Goal: Information Seeking & Learning: Learn about a topic

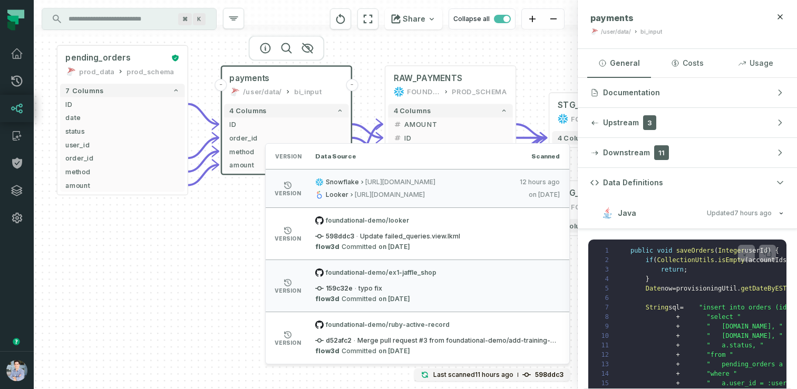
click at [123, 310] on div "+ pending_orders prod_data prod_schema + 7 columns + ID + + date + + status + +…" at bounding box center [306, 194] width 544 height 389
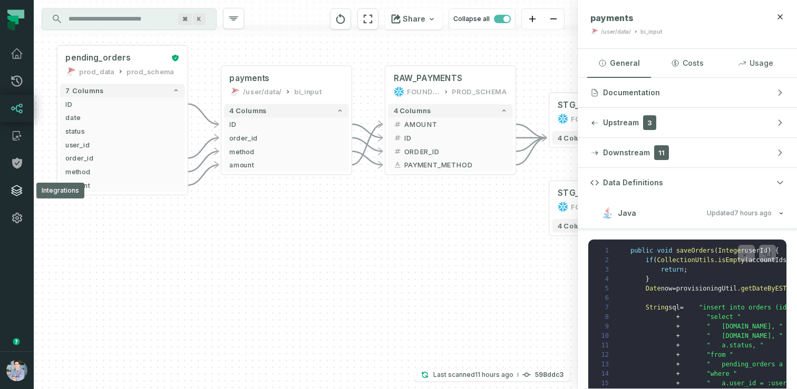
click at [20, 198] on link "Integrations" at bounding box center [17, 190] width 34 height 27
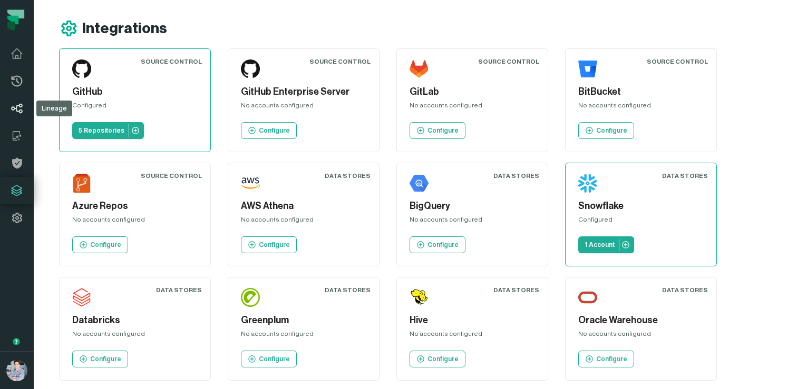
click at [22, 112] on icon at bounding box center [17, 108] width 13 height 13
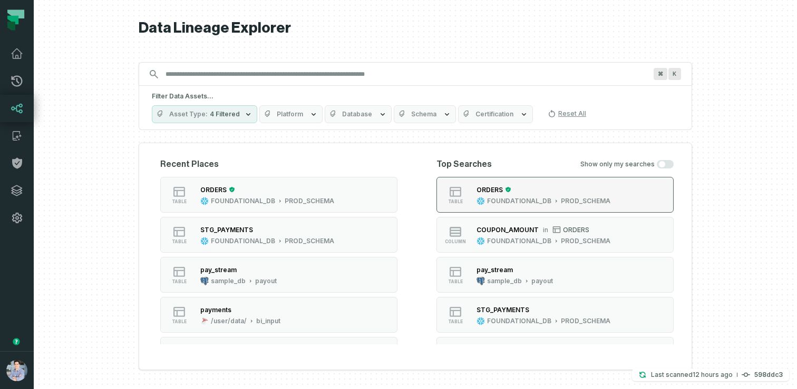
click at [475, 195] on div "ORDERS FOUNDATIONAL_DB PROD_SCHEMA" at bounding box center [543, 194] width 142 height 21
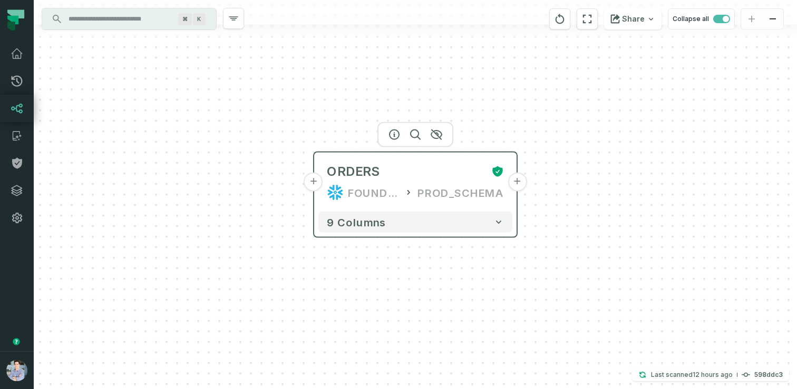
click at [318, 182] on button "+" at bounding box center [313, 182] width 19 height 19
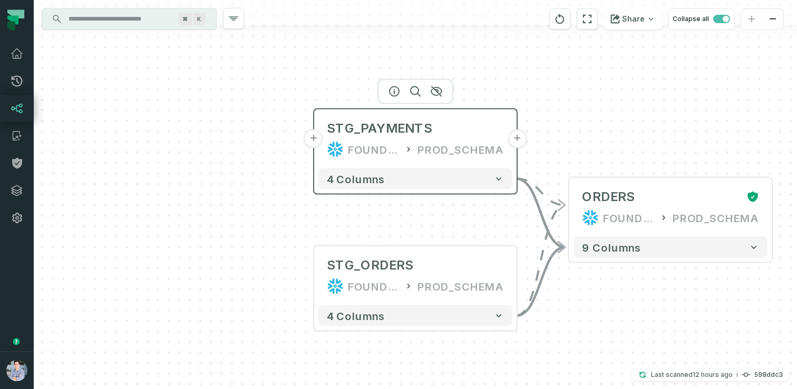
click at [315, 140] on button "+" at bounding box center [313, 139] width 19 height 19
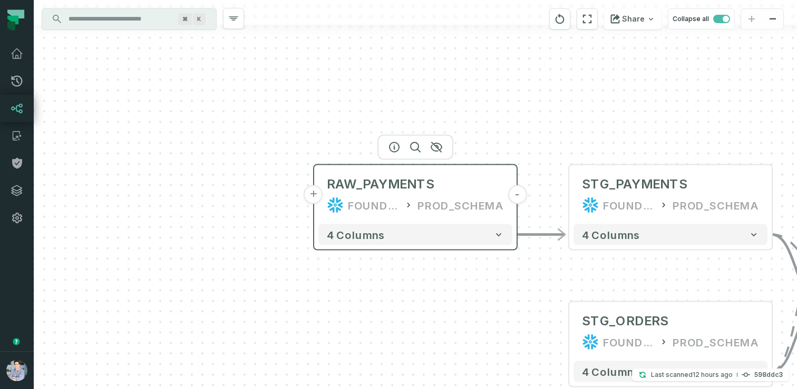
click at [314, 191] on button "+" at bounding box center [313, 194] width 19 height 19
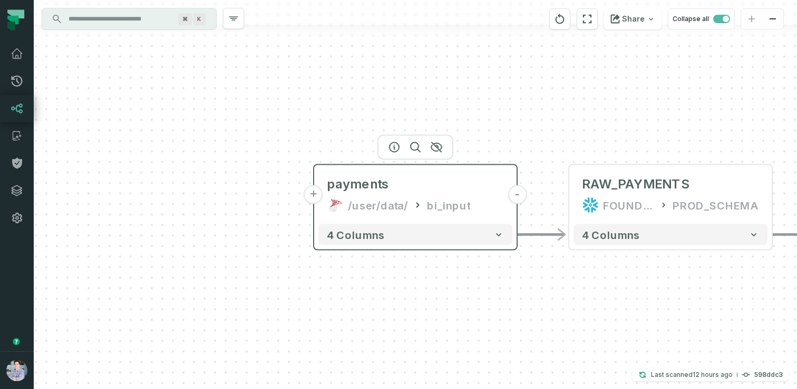
click at [386, 201] on div "/user/data/" at bounding box center [378, 205] width 60 height 17
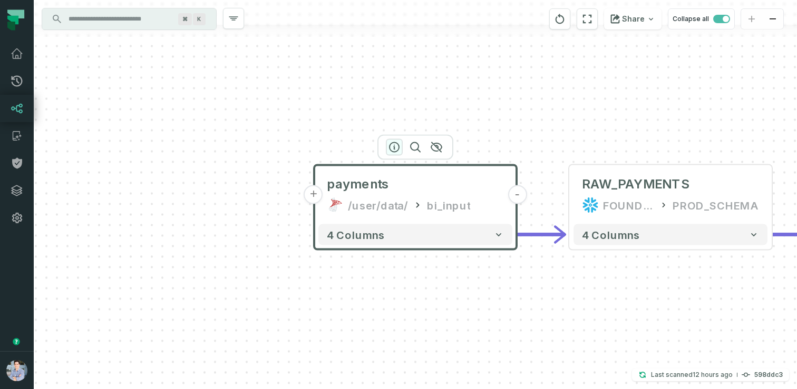
click at [394, 147] on icon "button" at bounding box center [393, 147] width 9 height 9
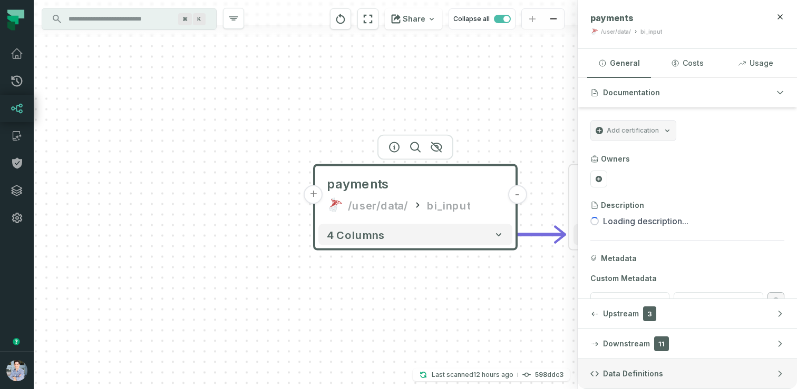
click at [628, 367] on button "Data Definitions" at bounding box center [687, 374] width 219 height 30
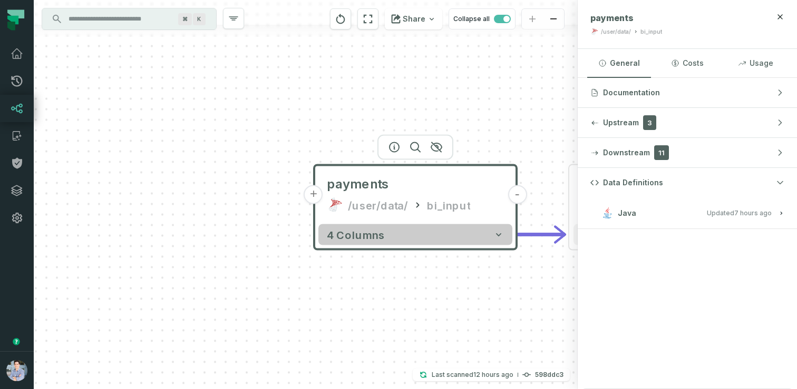
click at [459, 241] on button "4 columns" at bounding box center [415, 234] width 194 height 21
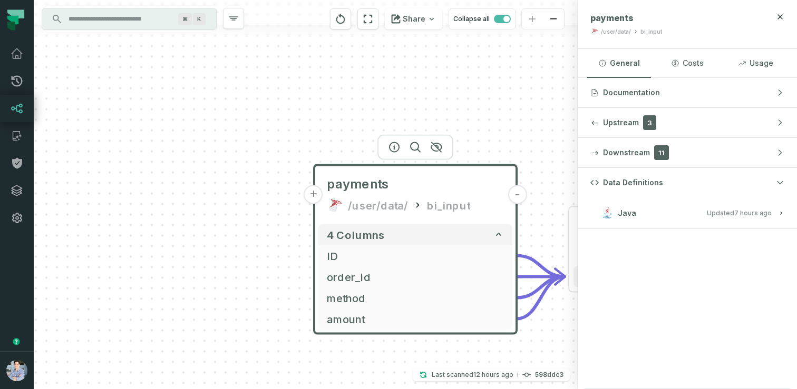
click at [320, 193] on button "+" at bounding box center [313, 194] width 19 height 19
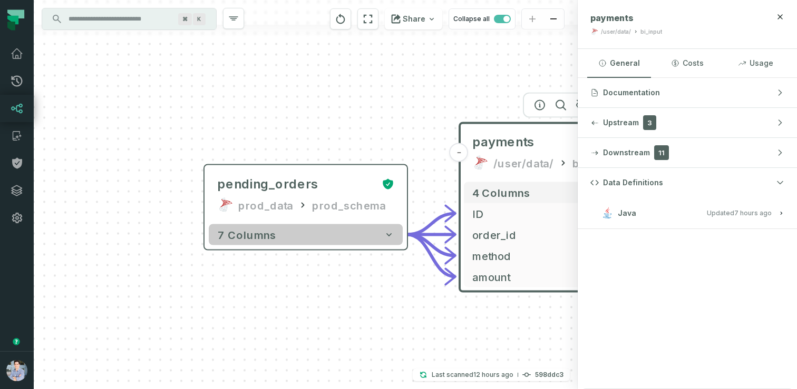
click at [334, 235] on button "7 columns" at bounding box center [306, 234] width 194 height 21
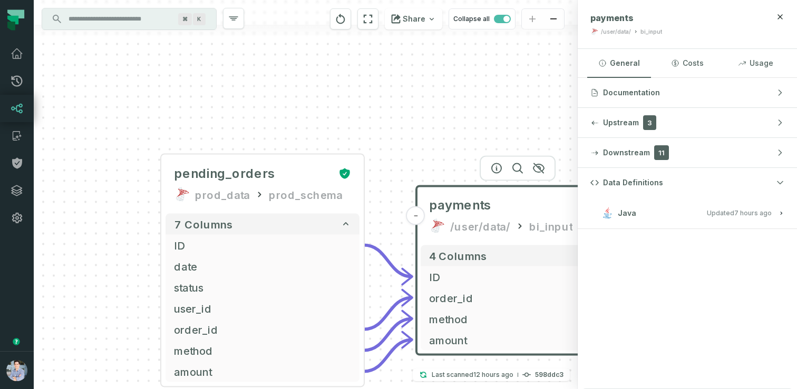
drag, startPoint x: 396, startPoint y: 129, endPoint x: 340, endPoint y: 113, distance: 57.9
click at [340, 113] on div "+ pending_orders prod_data prod_schema + 7 columns + ID + + date + + status + +…" at bounding box center [306, 194] width 544 height 389
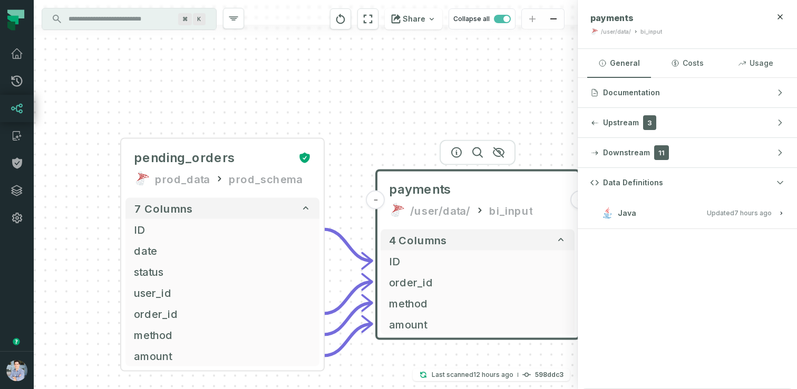
drag, startPoint x: 345, startPoint y: 100, endPoint x: 281, endPoint y: 79, distance: 67.5
click at [281, 79] on div "+ pending_orders prod_data prod_schema + 7 columns + ID + + date + + status + +…" at bounding box center [306, 194] width 544 height 389
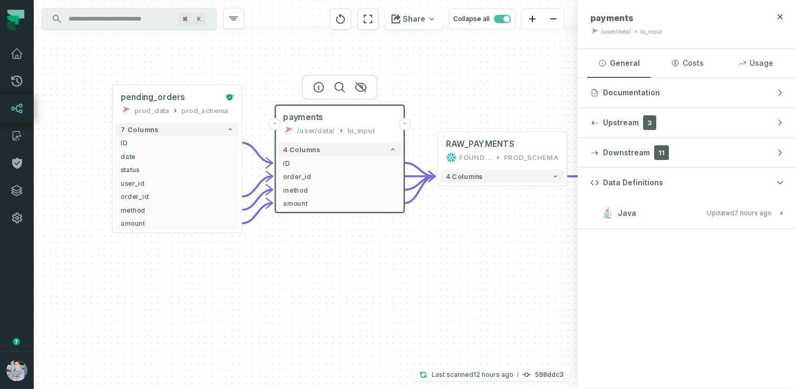
drag, startPoint x: 338, startPoint y: 102, endPoint x: 247, endPoint y: 53, distance: 103.7
click at [247, 53] on div "+ pending_orders prod_data prod_schema + 7 columns + ID + + date + + status + +…" at bounding box center [306, 194] width 544 height 389
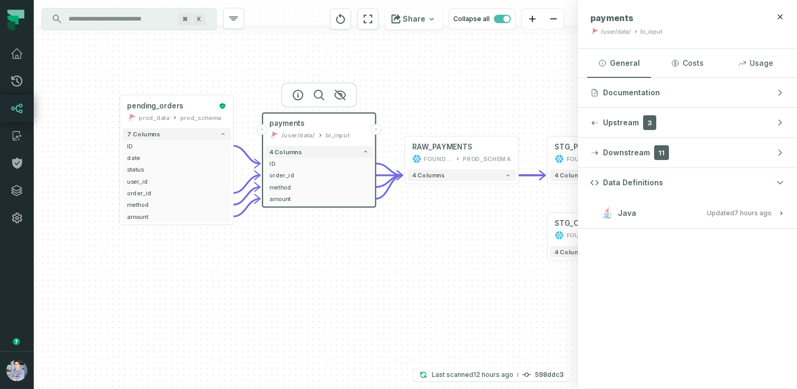
drag, startPoint x: 449, startPoint y: 262, endPoint x: 395, endPoint y: 245, distance: 56.8
click at [395, 245] on div "+ pending_orders prod_data prod_schema + 7 columns + ID + + date + + status + +…" at bounding box center [306, 194] width 544 height 389
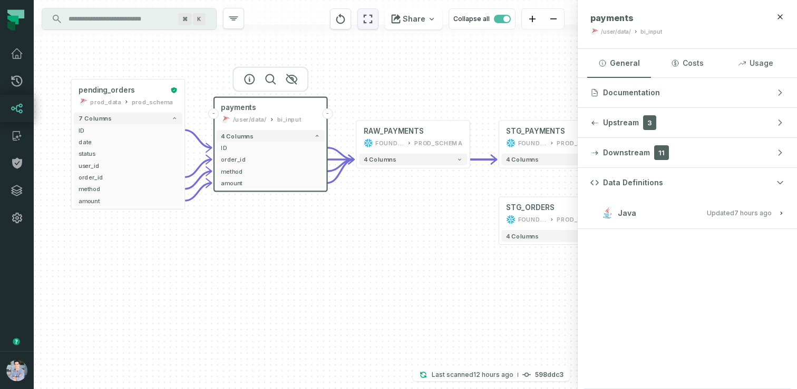
click at [366, 18] on icon "reset" at bounding box center [368, 19] width 12 height 13
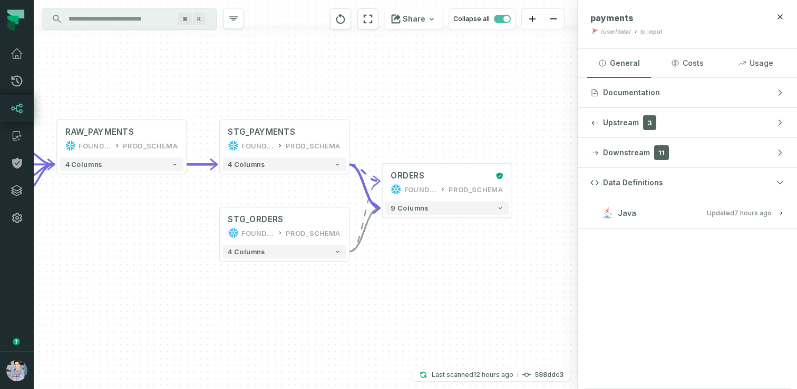
click at [514, 189] on div "+ pending_orders prod_data prod_schema + 7 columns + ID + + date + + status + +…" at bounding box center [306, 194] width 544 height 389
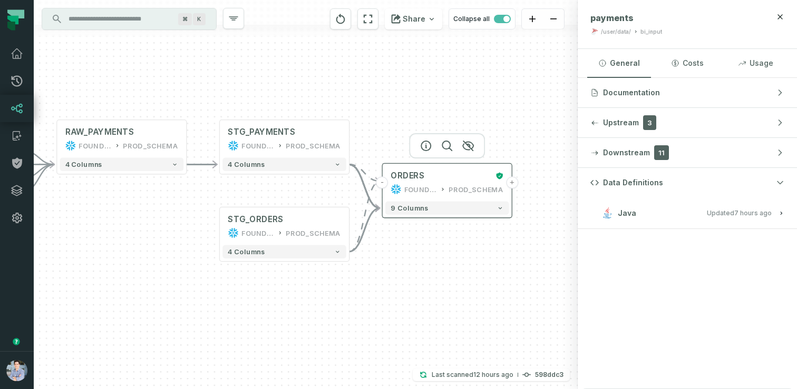
click at [510, 181] on button "+" at bounding box center [512, 183] width 12 height 12
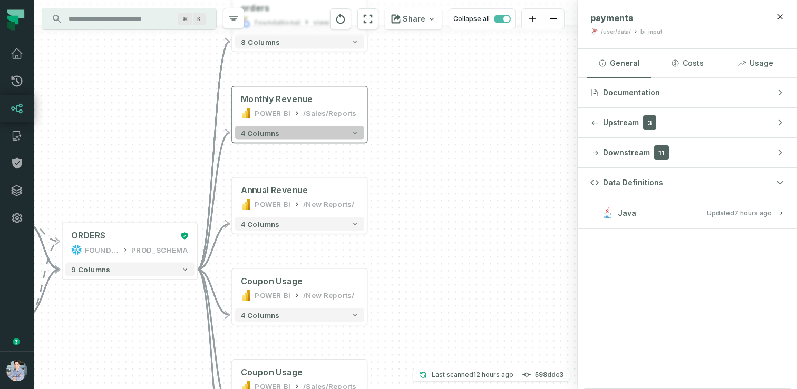
click at [326, 138] on button "4 columns" at bounding box center [299, 133] width 129 height 14
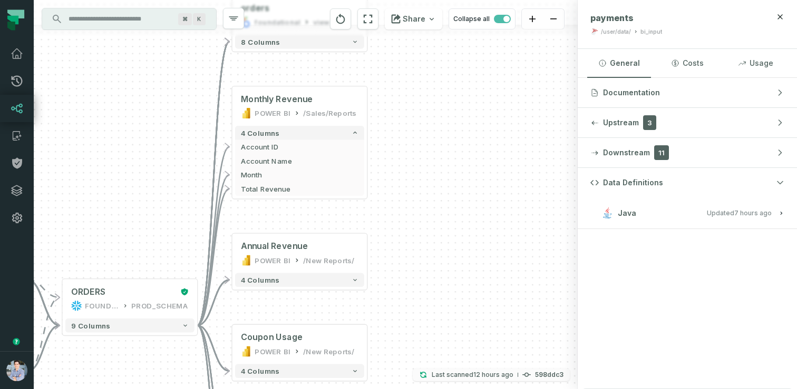
click at [481, 373] on relative-time "[DATE] 8:17:12 PM" at bounding box center [493, 375] width 40 height 8
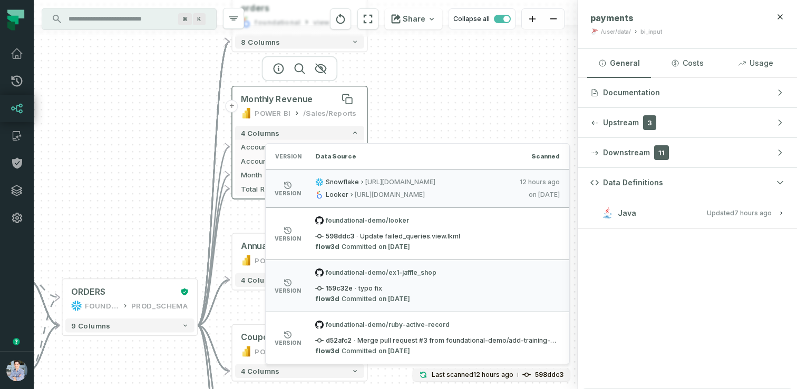
click at [305, 102] on span "Monthly Revenue" at bounding box center [277, 99] width 72 height 11
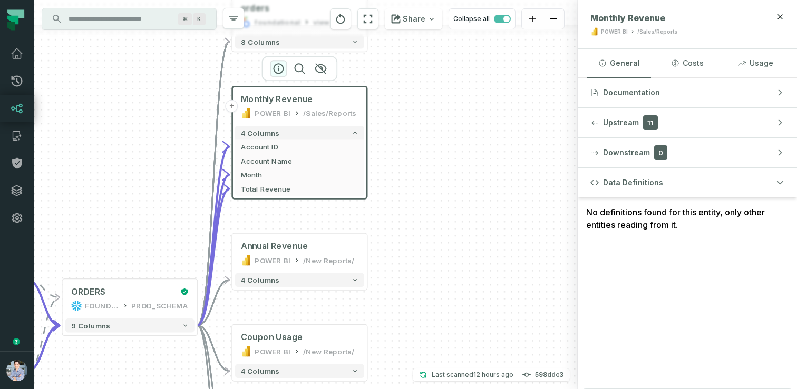
click at [275, 70] on icon "button" at bounding box center [278, 68] width 13 height 13
click at [651, 89] on span "Documentation" at bounding box center [631, 92] width 57 height 11
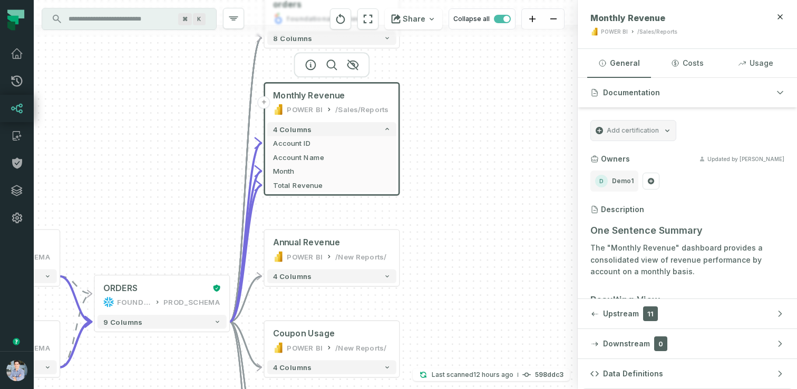
drag, startPoint x: 510, startPoint y: 172, endPoint x: 548, endPoint y: 170, distance: 38.0
click at [548, 170] on div "+ orders foundational view + 8 columns + Monthly Revenue POWER BI /Sales/Report…" at bounding box center [306, 194] width 544 height 389
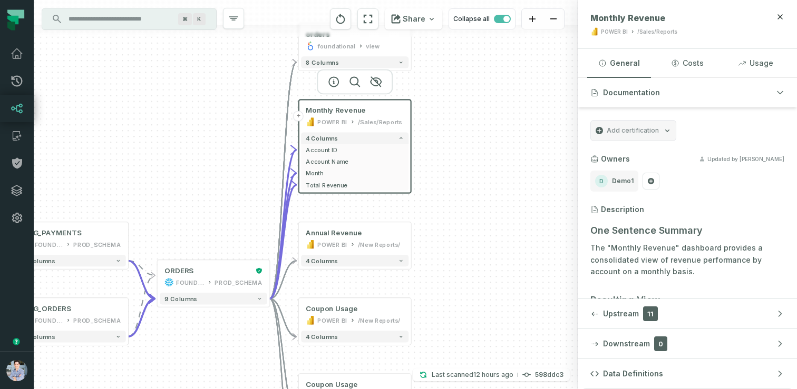
drag, startPoint x: 105, startPoint y: 131, endPoint x: 133, endPoint y: 134, distance: 28.1
click at [133, 134] on div "+ orders foundational view + 8 columns + Monthly Revenue POWER BI /Sales/Report…" at bounding box center [306, 194] width 544 height 389
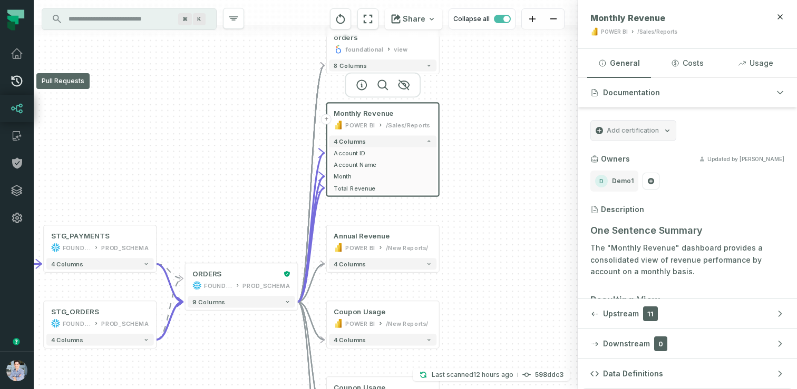
click at [18, 78] on icon at bounding box center [17, 81] width 13 height 13
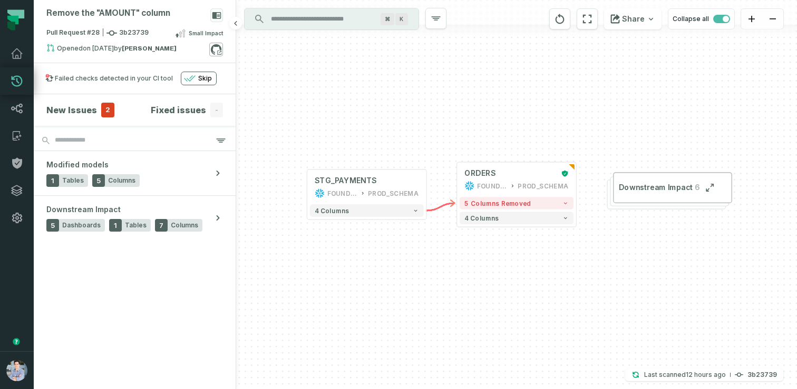
click at [214, 53] on icon at bounding box center [216, 50] width 14 height 14
click at [25, 115] on link "Lineage" at bounding box center [17, 108] width 34 height 27
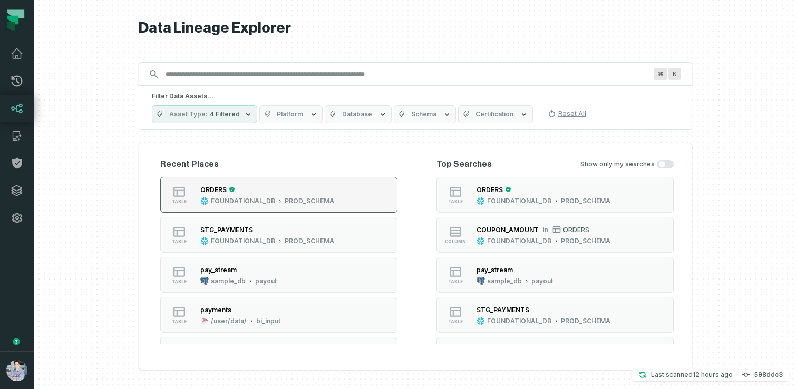
click at [254, 196] on div "ORDERS FOUNDATIONAL_DB PROD_SCHEMA" at bounding box center [267, 194] width 142 height 21
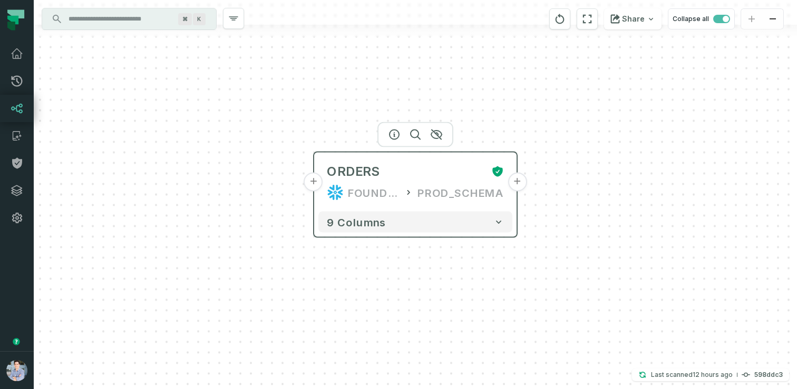
click at [316, 183] on button "+" at bounding box center [313, 182] width 19 height 19
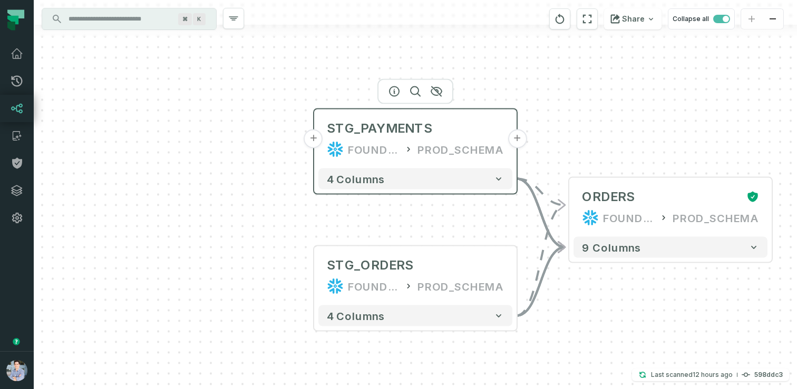
click at [307, 137] on button "+" at bounding box center [313, 139] width 19 height 19
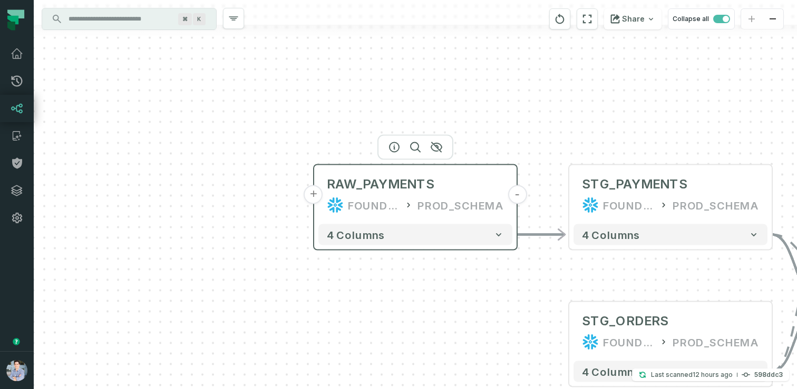
click at [318, 194] on button "+" at bounding box center [313, 194] width 19 height 19
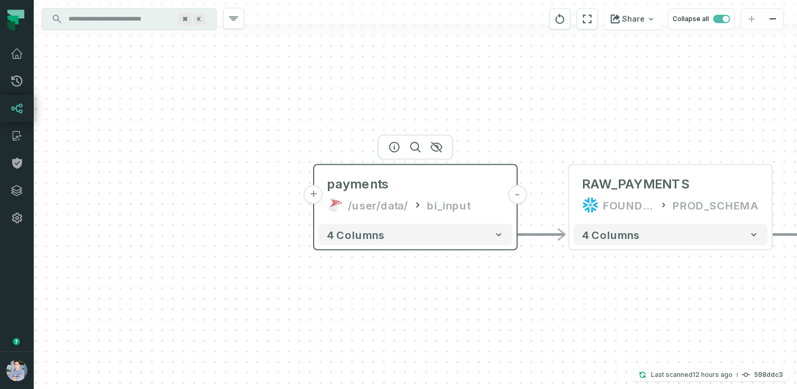
click at [314, 197] on button "+" at bounding box center [313, 194] width 19 height 19
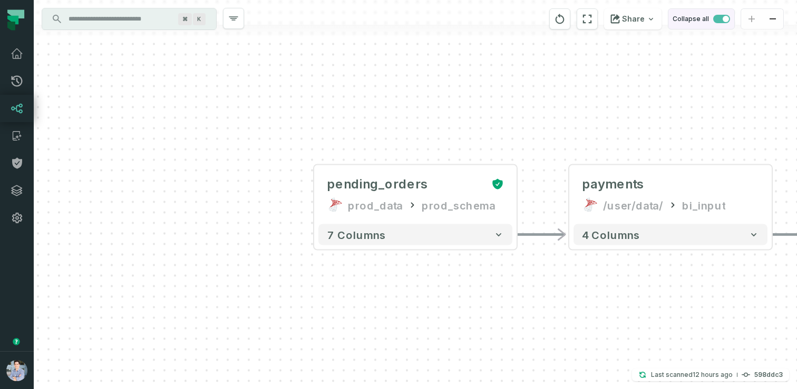
click at [715, 17] on span "button" at bounding box center [721, 19] width 17 height 8
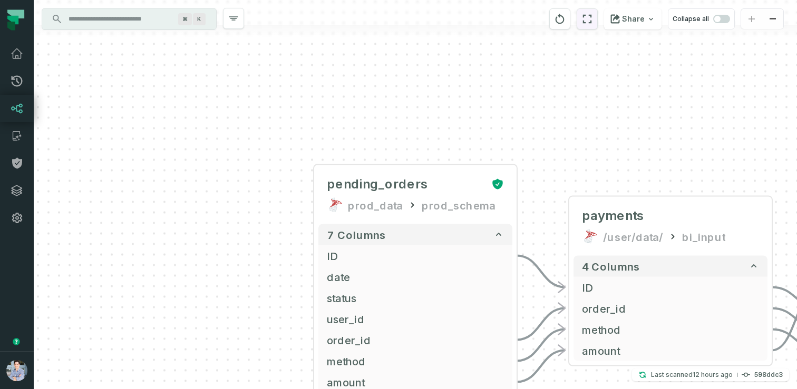
click at [588, 16] on icon "reset" at bounding box center [587, 19] width 9 height 9
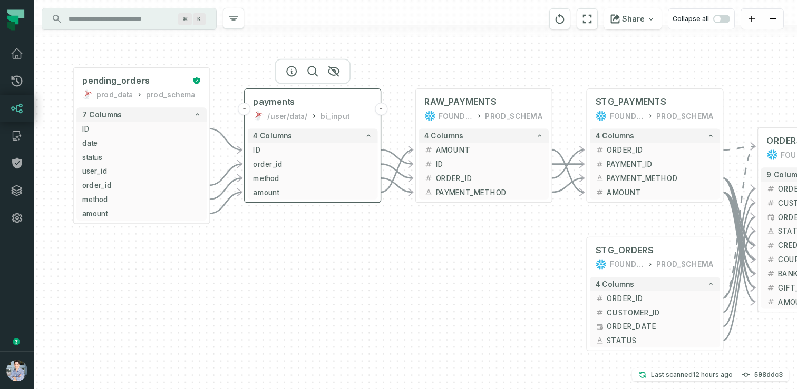
click at [287, 115] on div "/user/data/" at bounding box center [287, 116] width 40 height 11
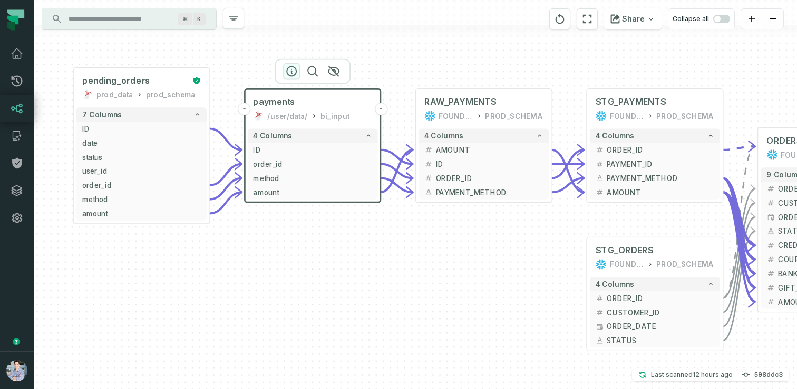
click at [296, 73] on icon "button" at bounding box center [291, 71] width 13 height 13
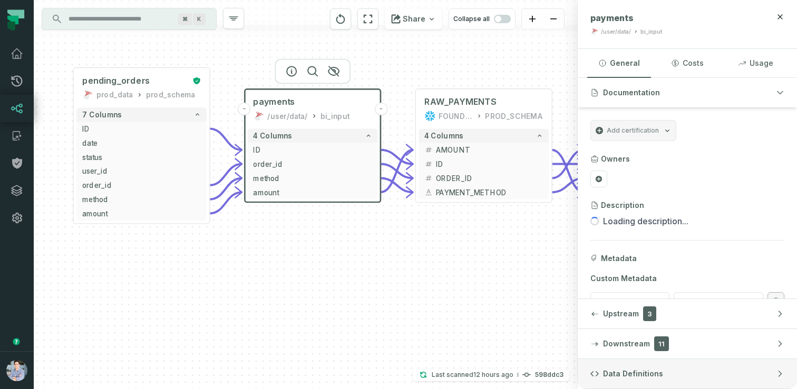
click at [631, 383] on button "Data Definitions" at bounding box center [687, 374] width 219 height 30
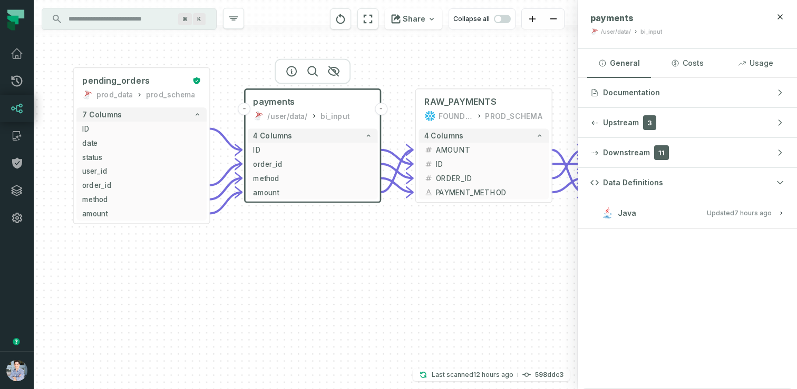
click at [663, 216] on button "Java Updated [DATE] 1:02:32 AM" at bounding box center [687, 213] width 194 height 14
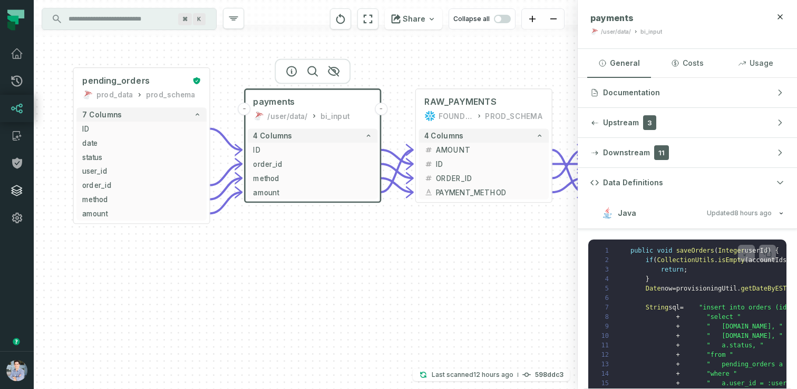
click at [21, 189] on icon at bounding box center [17, 190] width 11 height 11
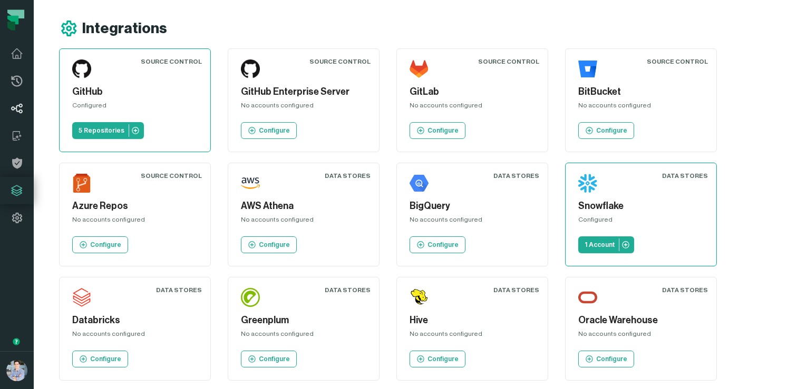
click at [18, 106] on icon at bounding box center [17, 109] width 12 height 10
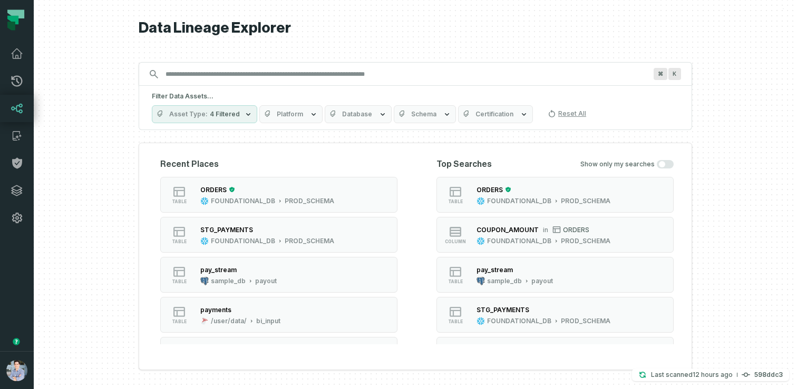
click at [104, 194] on div at bounding box center [415, 194] width 763 height 389
click at [18, 191] on icon at bounding box center [17, 190] width 13 height 13
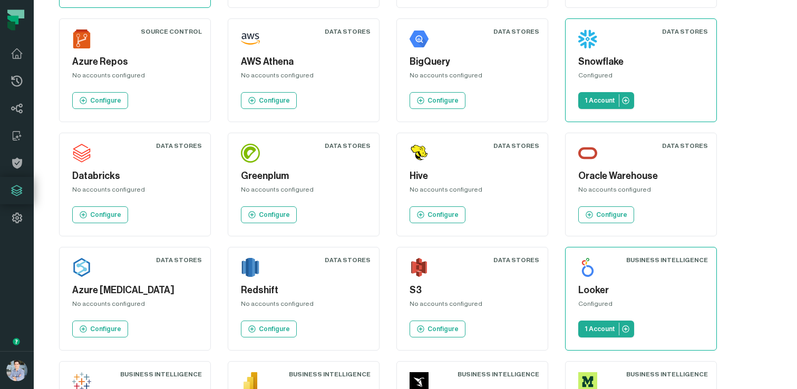
scroll to position [145, 0]
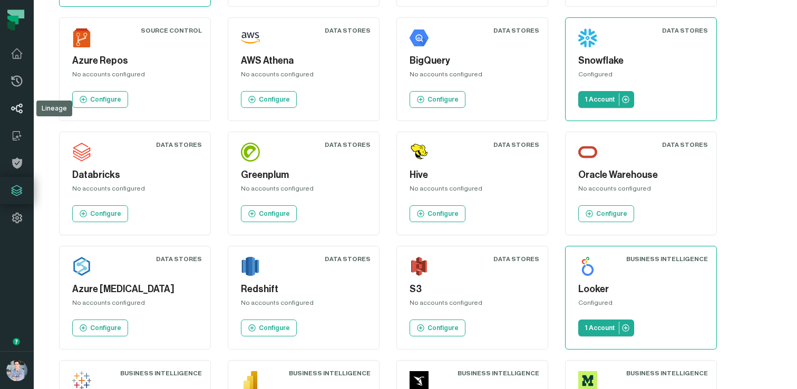
click at [25, 109] on link "Lineage" at bounding box center [17, 108] width 34 height 27
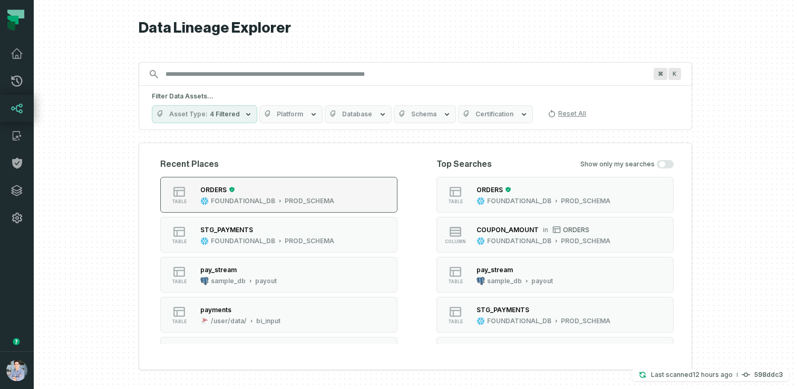
click at [223, 198] on div "FOUNDATIONAL_DB" at bounding box center [243, 201] width 64 height 8
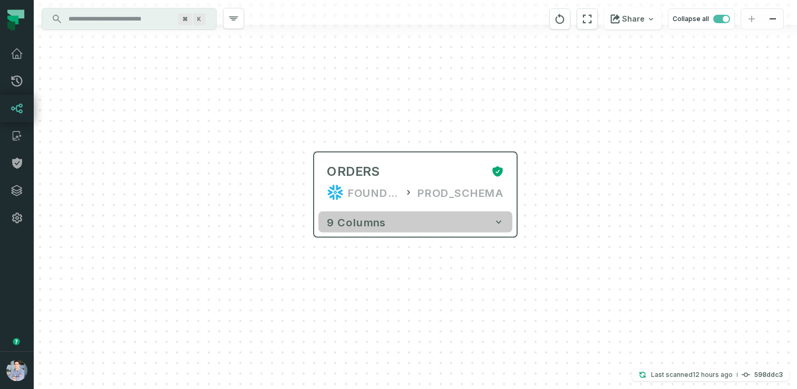
click at [385, 228] on button "9 columns" at bounding box center [415, 222] width 194 height 21
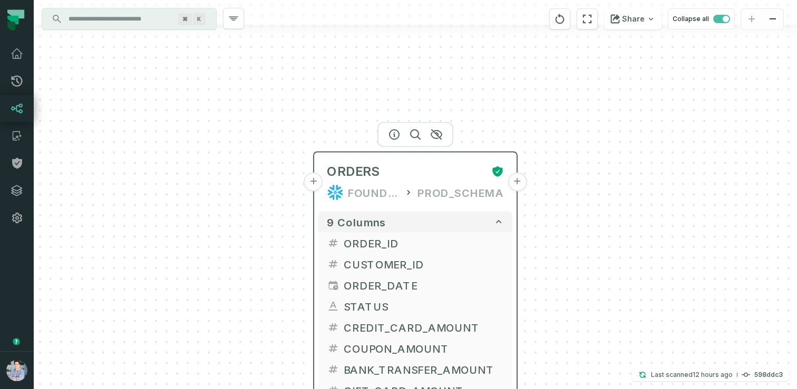
click at [519, 185] on button "+" at bounding box center [516, 182] width 19 height 19
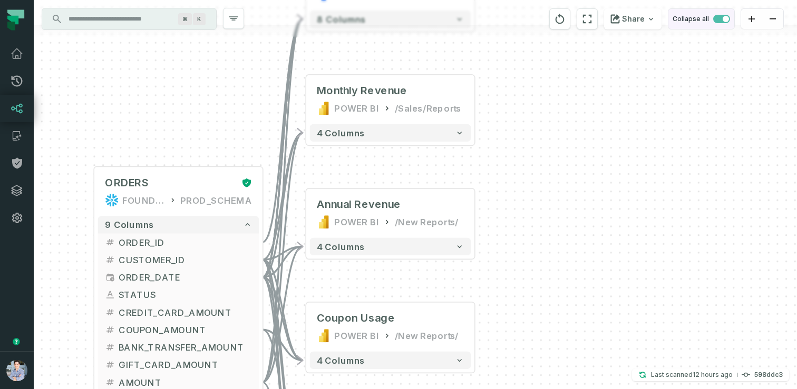
click at [717, 16] on span "button" at bounding box center [721, 19] width 17 height 8
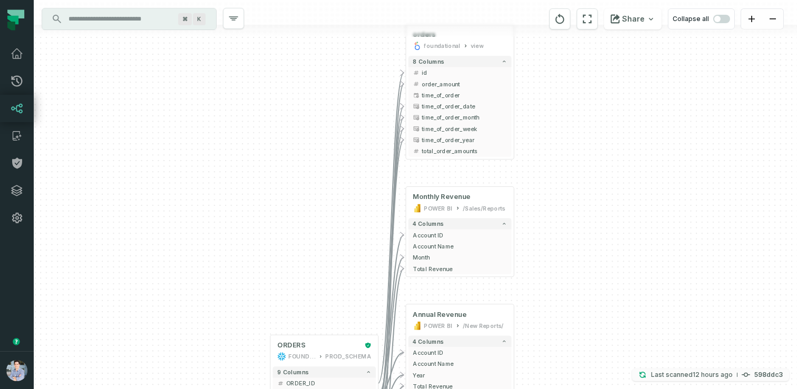
click at [702, 374] on relative-time "[DATE] 8:17:12 PM" at bounding box center [712, 375] width 40 height 8
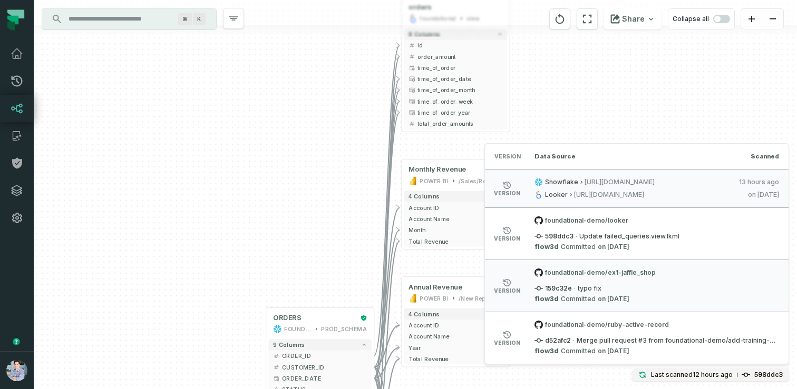
drag, startPoint x: 278, startPoint y: 228, endPoint x: 273, endPoint y: 199, distance: 29.9
click at [273, 199] on div "+ orders foundational view + 8 columns - id - order_amount + time_of_order - ti…" at bounding box center [415, 194] width 763 height 389
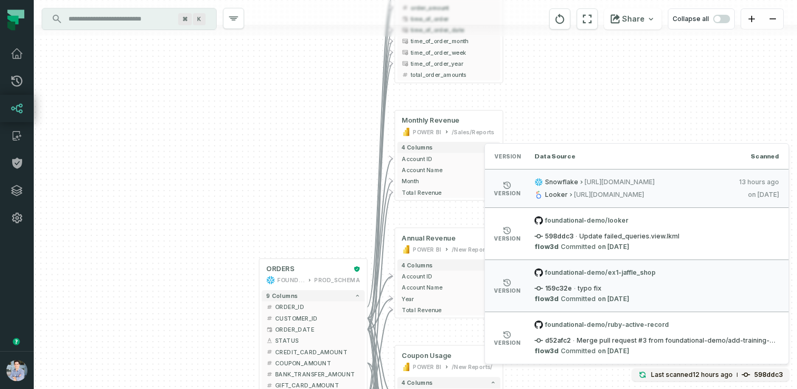
drag, startPoint x: 221, startPoint y: 246, endPoint x: 209, endPoint y: 187, distance: 60.4
click at [209, 187] on div "+ orders foundational view + 8 columns - id - order_amount + time_of_order - ti…" at bounding box center [415, 194] width 763 height 389
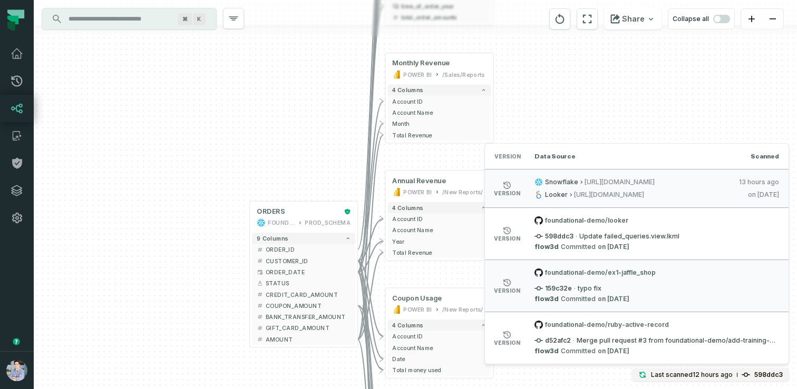
drag, startPoint x: 192, startPoint y: 238, endPoint x: 189, endPoint y: 191, distance: 46.5
click at [189, 191] on div "+ orders foundational view + 8 columns - id - order_amount + time_of_order - ti…" at bounding box center [415, 194] width 763 height 389
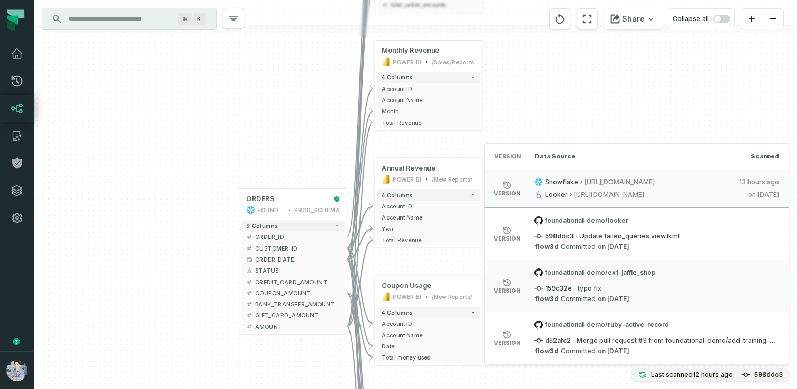
drag, startPoint x: 200, startPoint y: 227, endPoint x: 153, endPoint y: 152, distance: 88.3
click at [153, 152] on div "+ orders foundational view + 8 columns - id - order_amount + time_of_order - ti…" at bounding box center [415, 194] width 763 height 389
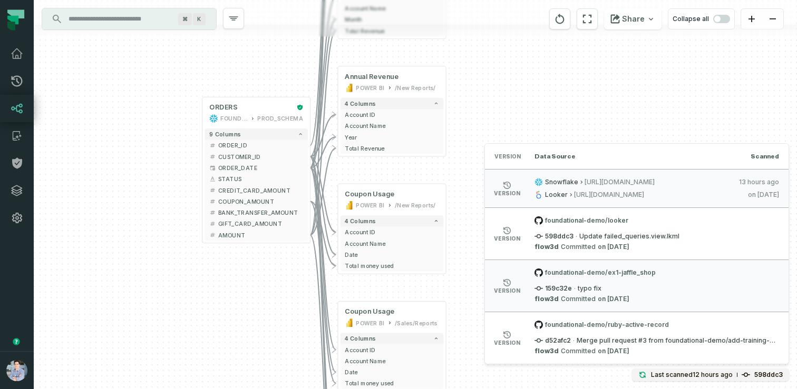
drag, startPoint x: 168, startPoint y: 189, endPoint x: 168, endPoint y: 161, distance: 28.5
click at [168, 161] on div "+ orders foundational view + 8 columns - id - order_amount + time_of_order - ti…" at bounding box center [415, 194] width 763 height 389
click at [202, 116] on button "+" at bounding box center [202, 113] width 10 height 10
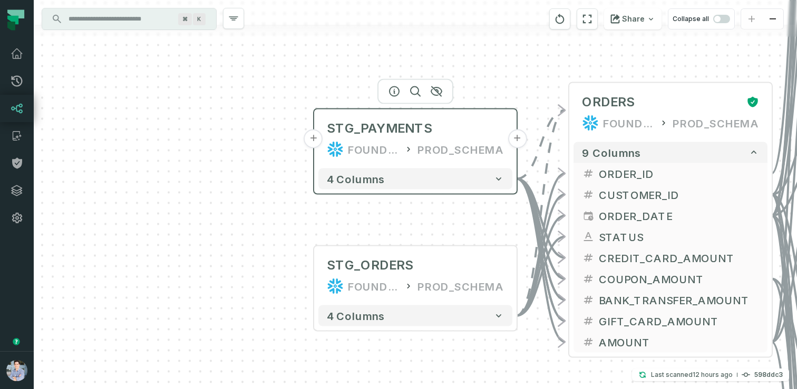
click at [315, 138] on button "+" at bounding box center [313, 139] width 19 height 19
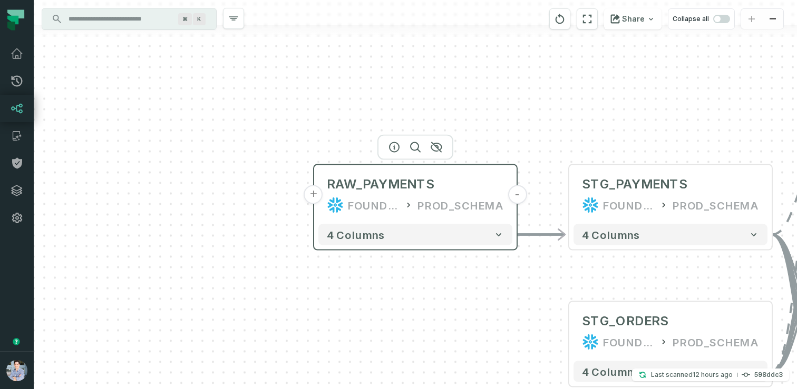
click at [315, 195] on button "+" at bounding box center [313, 194] width 19 height 19
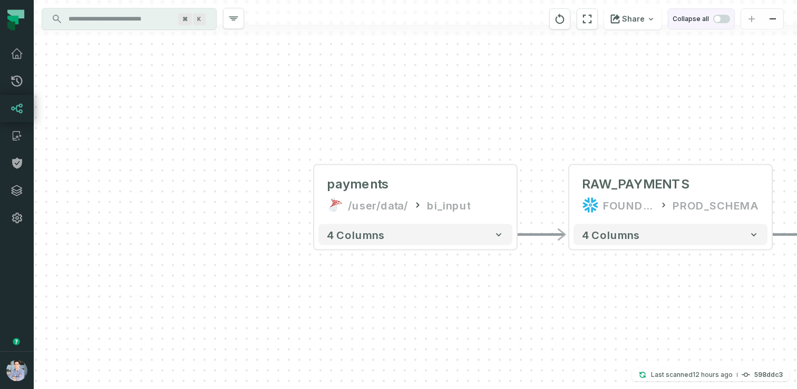
click at [724, 16] on span "button" at bounding box center [721, 19] width 17 height 8
click at [591, 18] on icon "reset" at bounding box center [587, 19] width 12 height 13
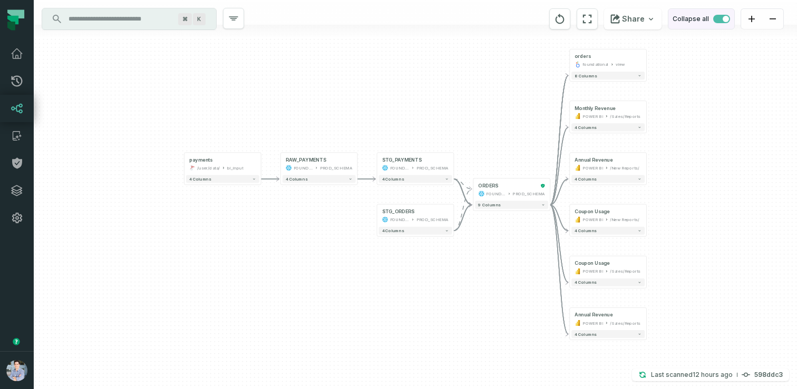
click at [719, 20] on span "button" at bounding box center [721, 19] width 17 height 8
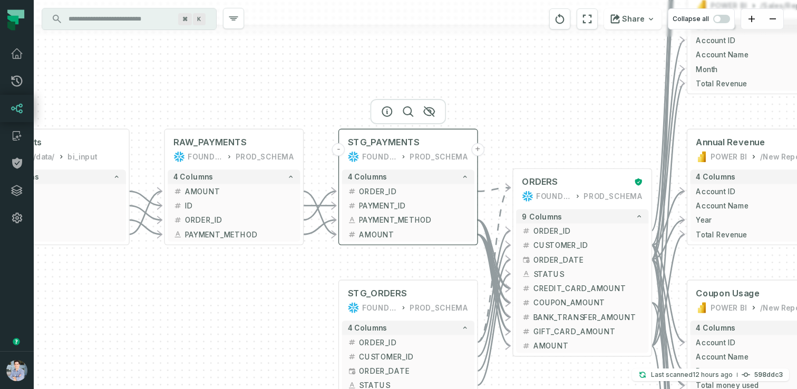
click at [397, 151] on div "FOUNDATIONAL_DB" at bounding box center [379, 157] width 35 height 12
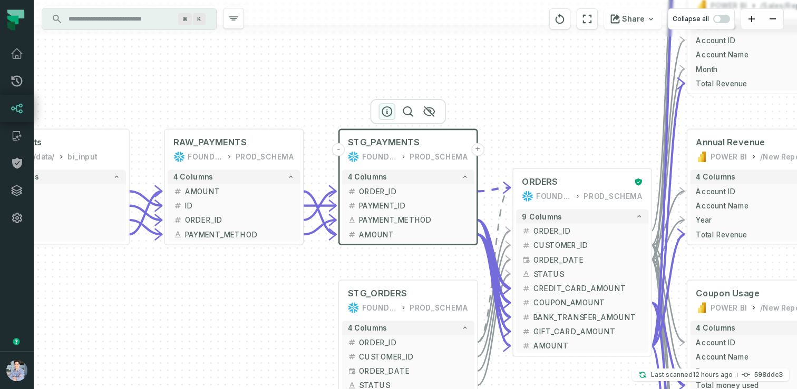
click at [387, 110] on icon "button" at bounding box center [386, 111] width 9 height 9
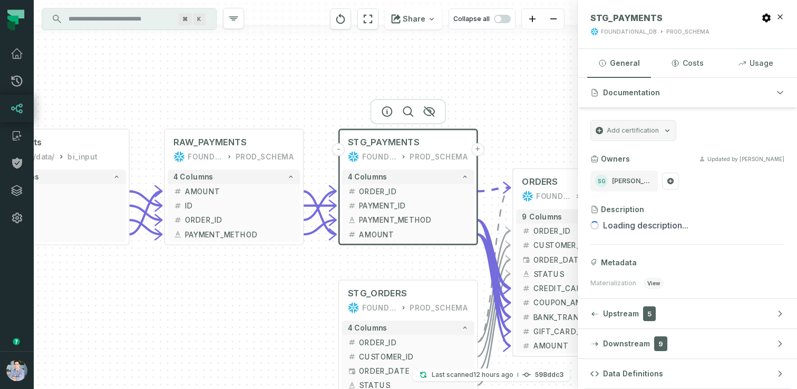
scroll to position [36, 0]
